Goal: Task Accomplishment & Management: Use online tool/utility

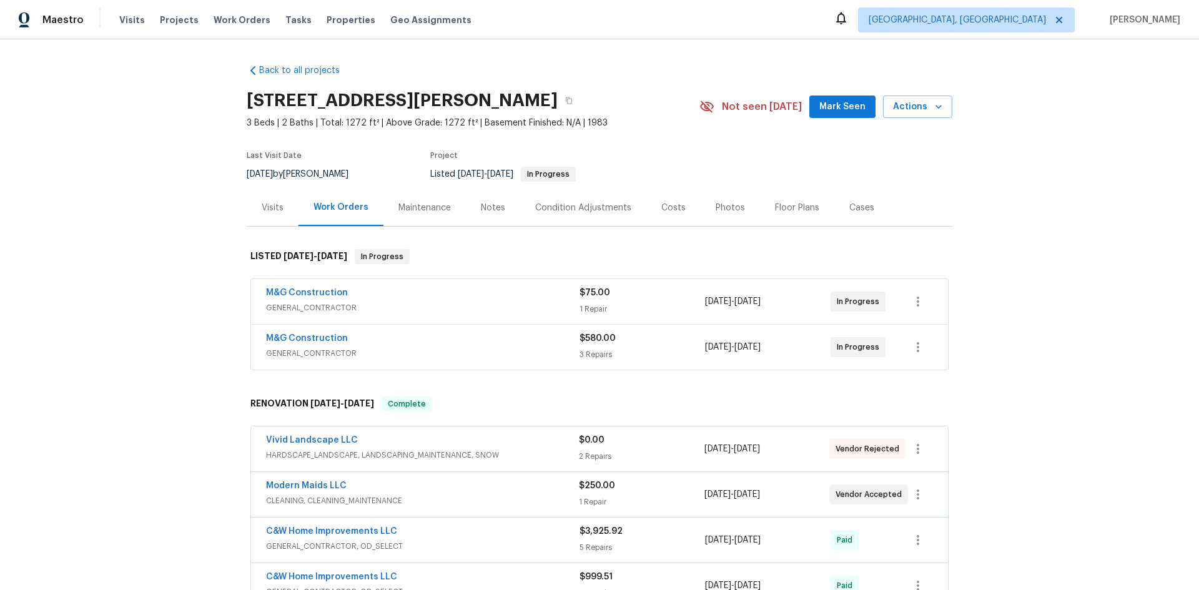
click at [275, 206] on div "Visits" at bounding box center [273, 208] width 22 height 12
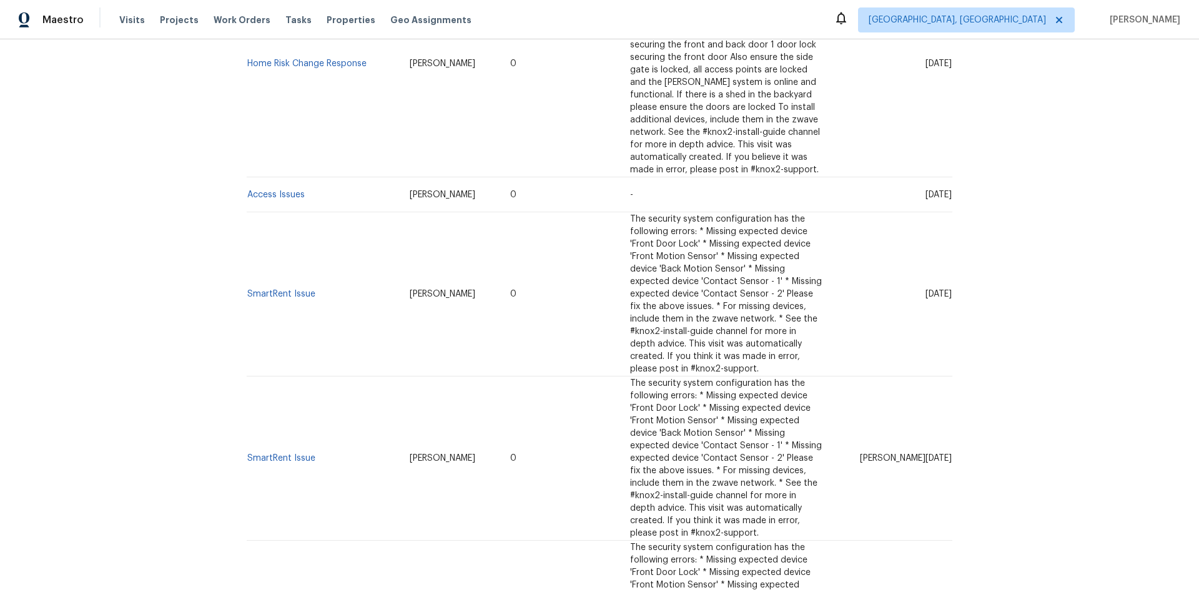
scroll to position [1444, 0]
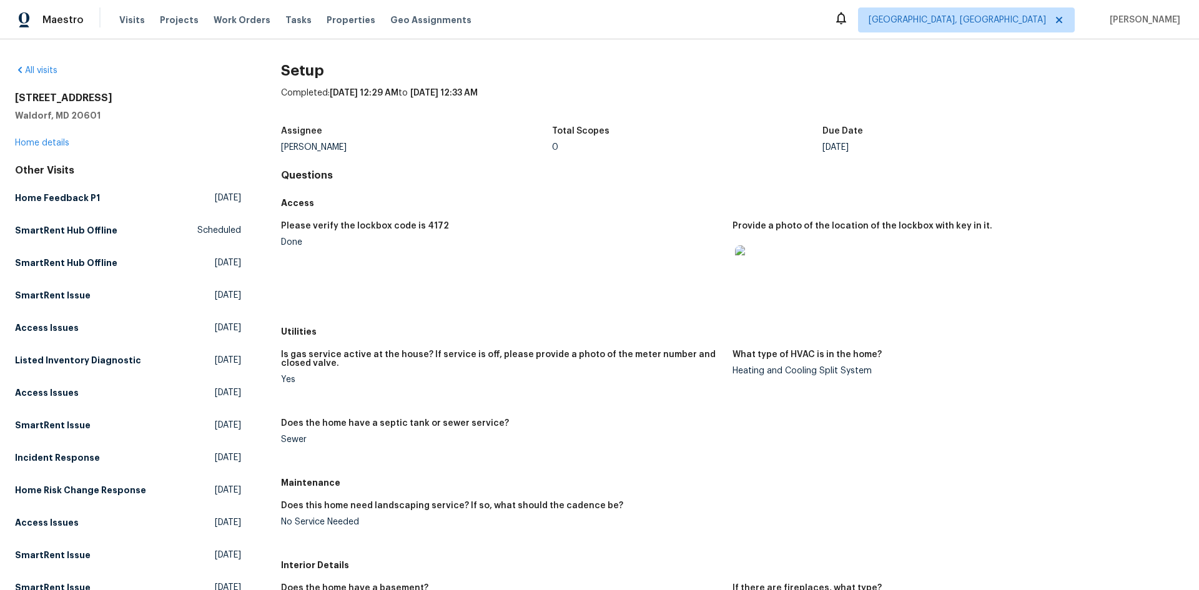
click at [735, 250] on img at bounding box center [755, 265] width 40 height 40
